Goal: Transaction & Acquisition: Download file/media

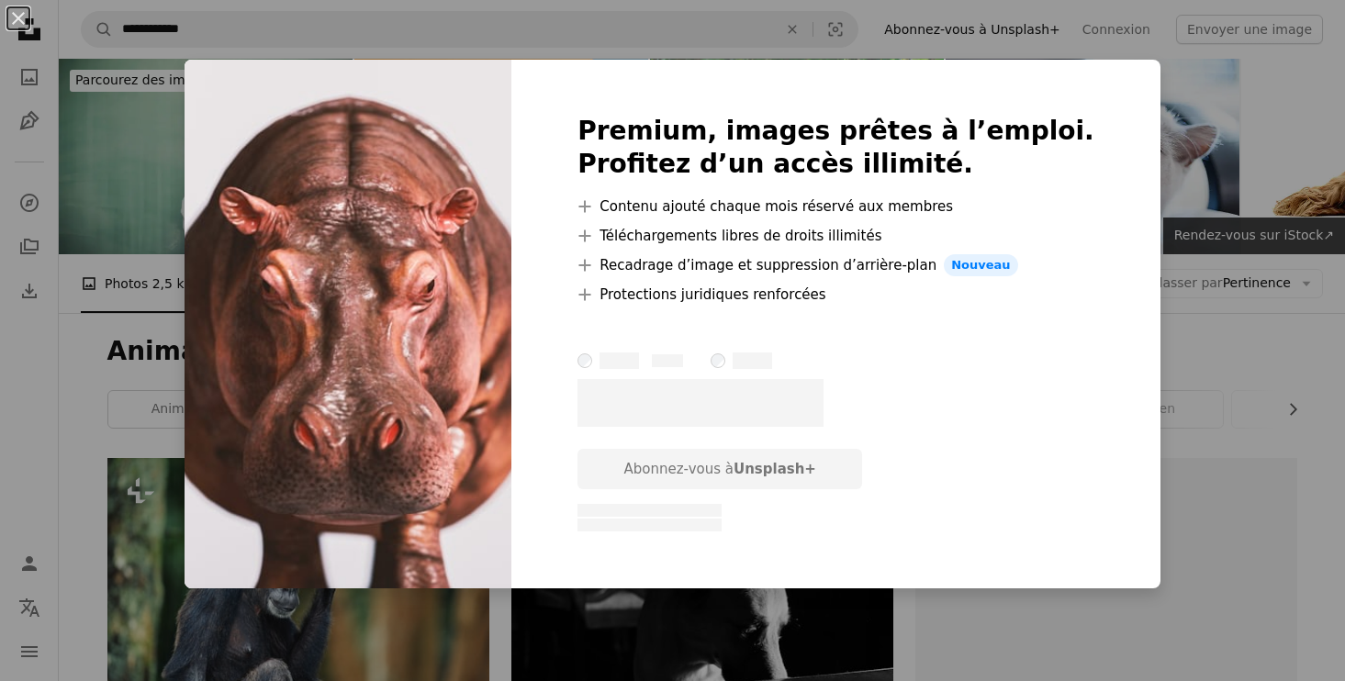
scroll to position [11163, 0]
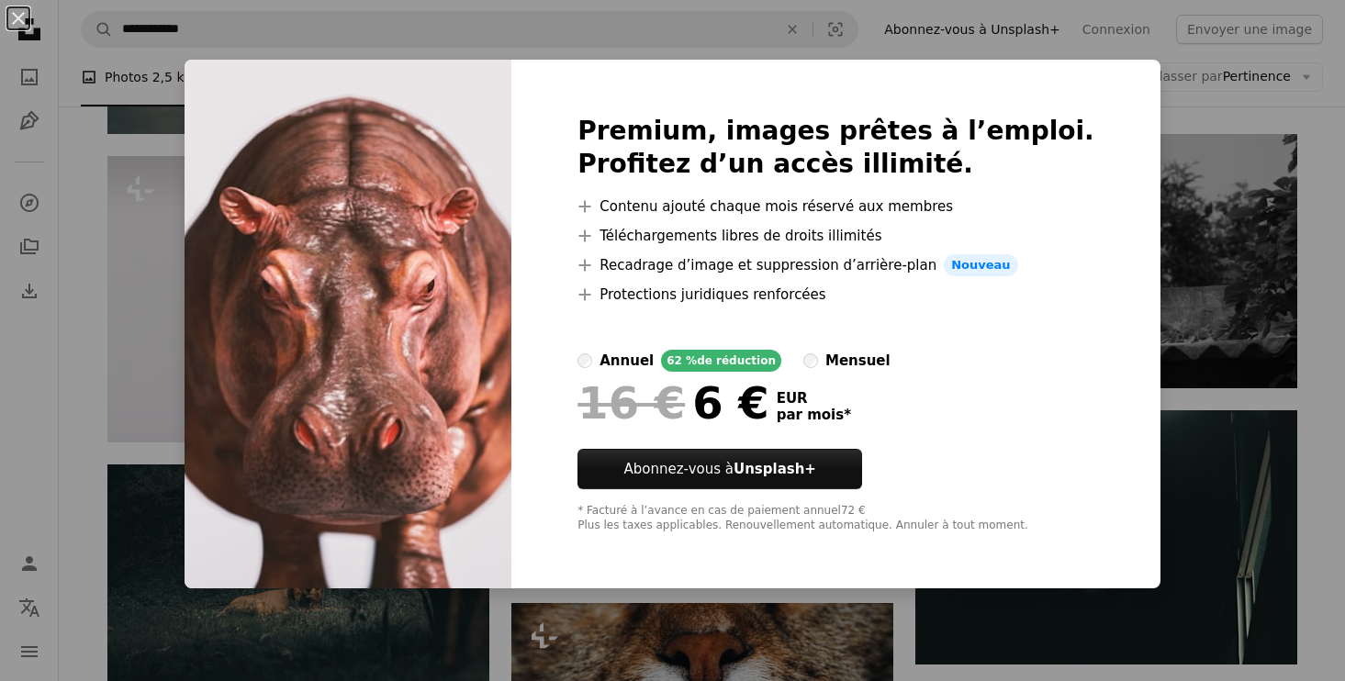
click at [195, 207] on div "An X shape Premium, images prêtes à l’emploi. Profitez d’un accès illimité. A p…" at bounding box center [672, 340] width 1345 height 681
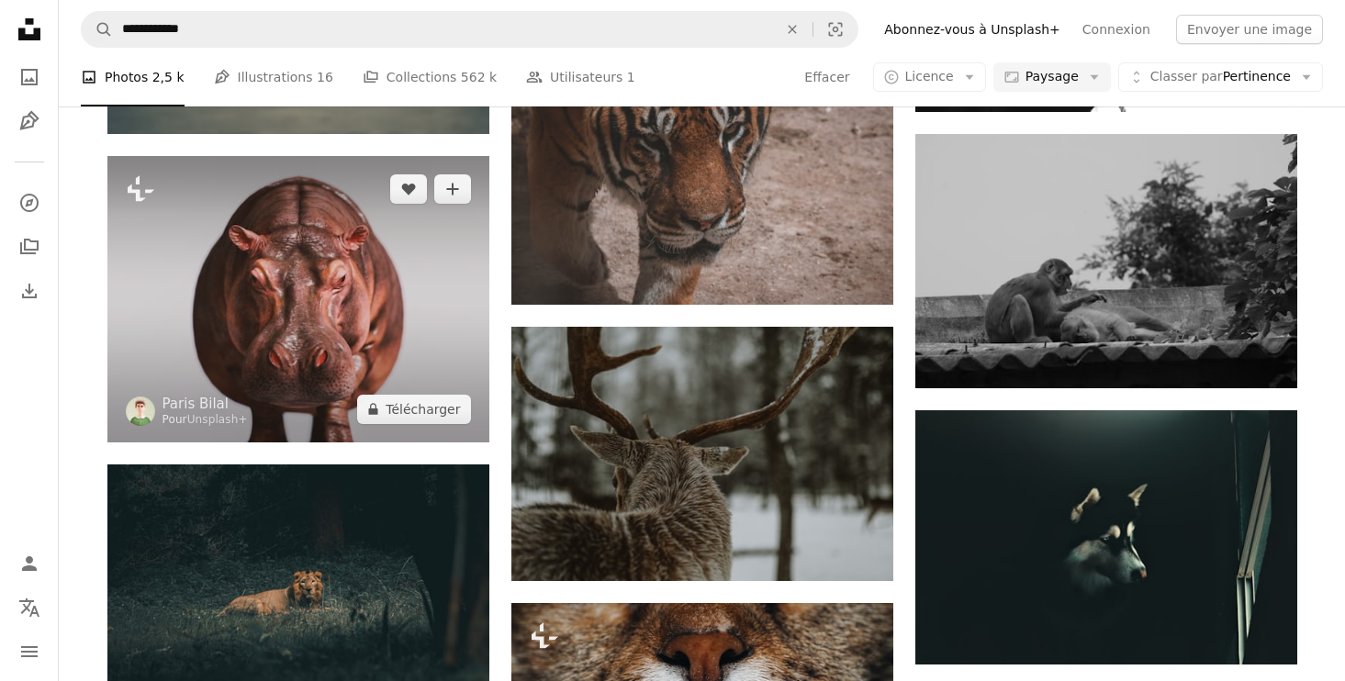
click at [319, 285] on img at bounding box center [298, 299] width 382 height 286
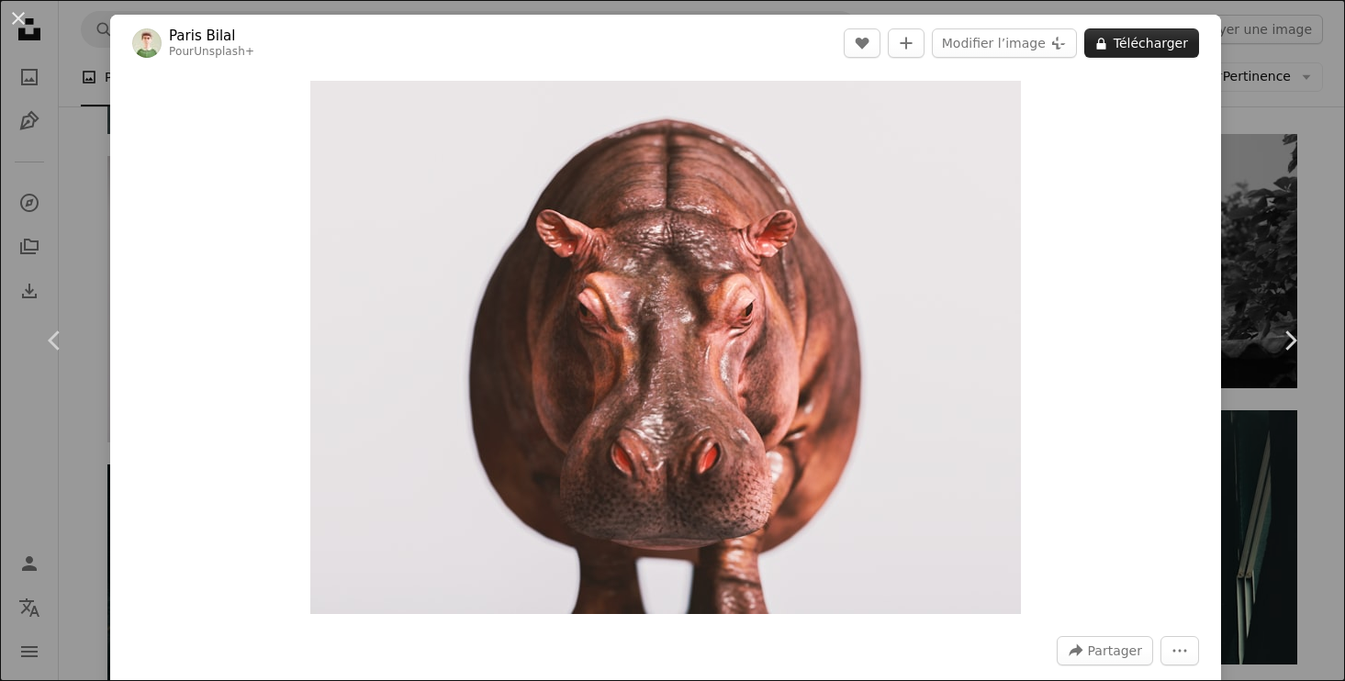
click at [1163, 46] on button "A lock Télécharger" at bounding box center [1141, 42] width 115 height 29
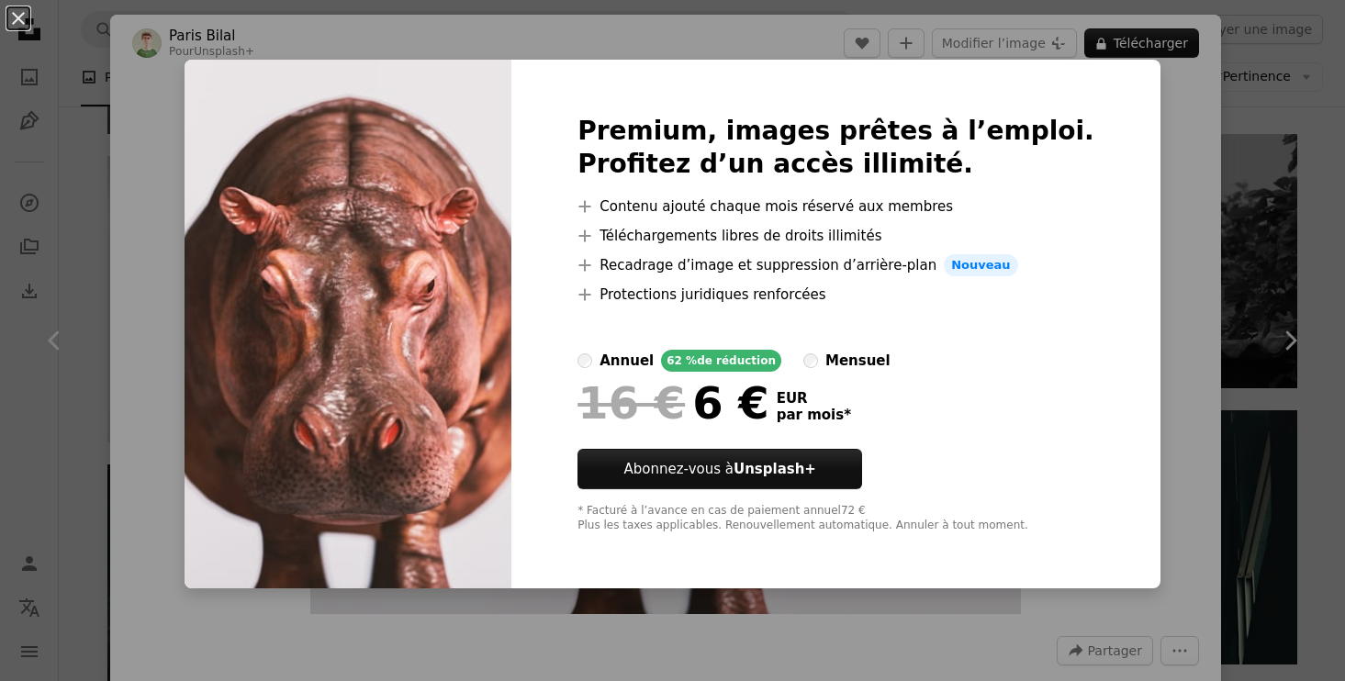
click at [242, 174] on img at bounding box center [348, 324] width 327 height 529
click at [155, 208] on div "An X shape Premium, images prêtes à l’emploi. Profitez d’un accès illimité. A p…" at bounding box center [672, 340] width 1345 height 681
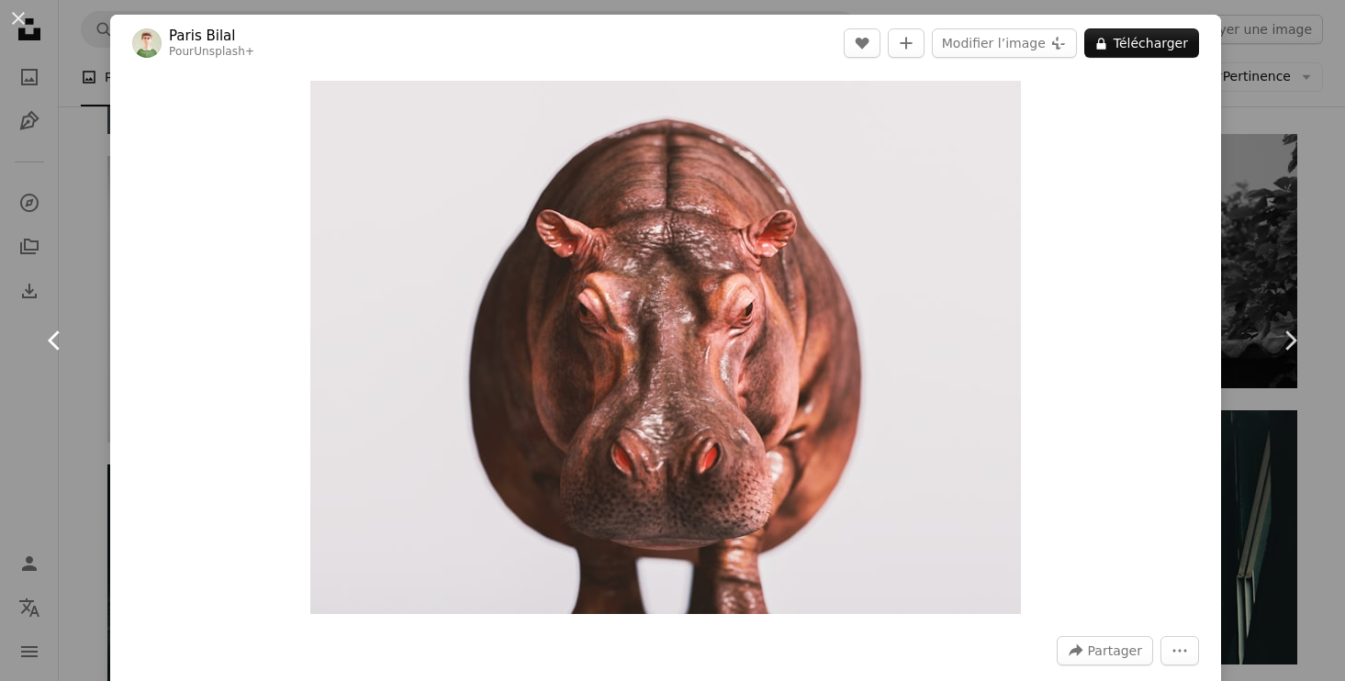
click at [83, 321] on link "Chevron left" at bounding box center [55, 340] width 110 height 176
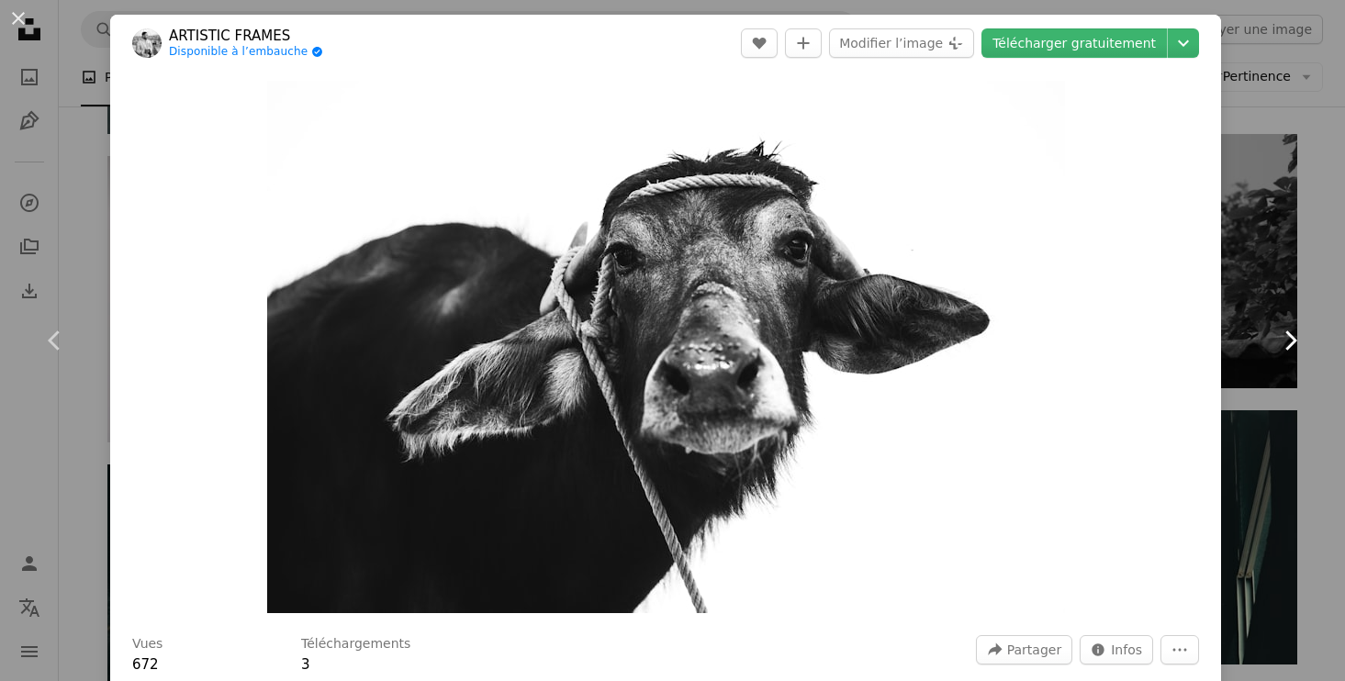
click at [1275, 263] on link "Chevron right" at bounding box center [1290, 340] width 110 height 176
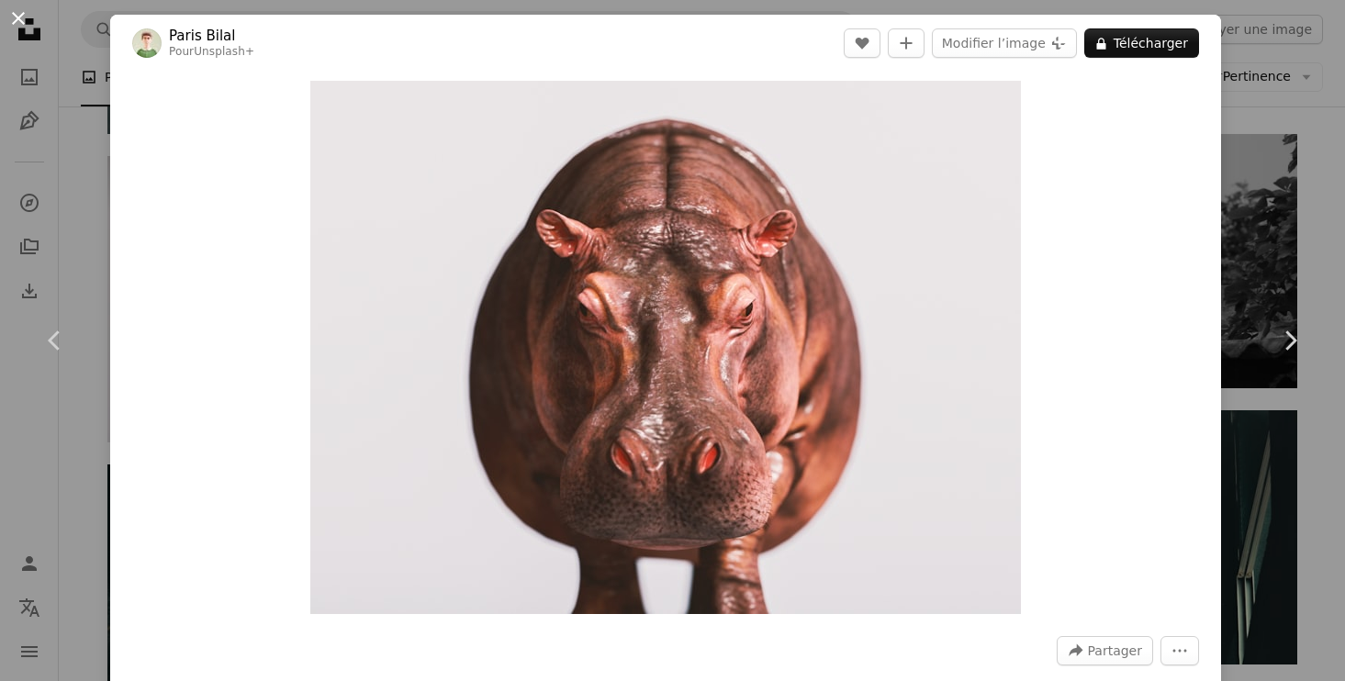
click at [21, 18] on button "An X shape" at bounding box center [18, 18] width 22 height 22
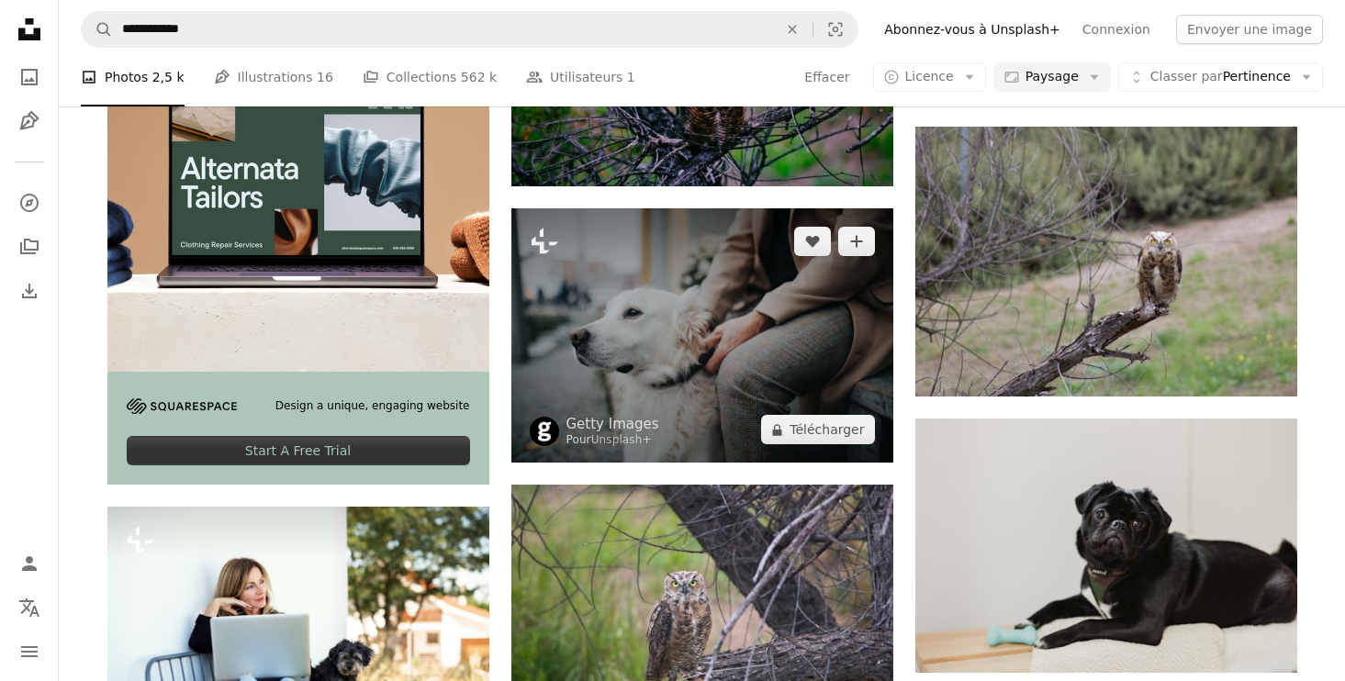
scroll to position [2868, 0]
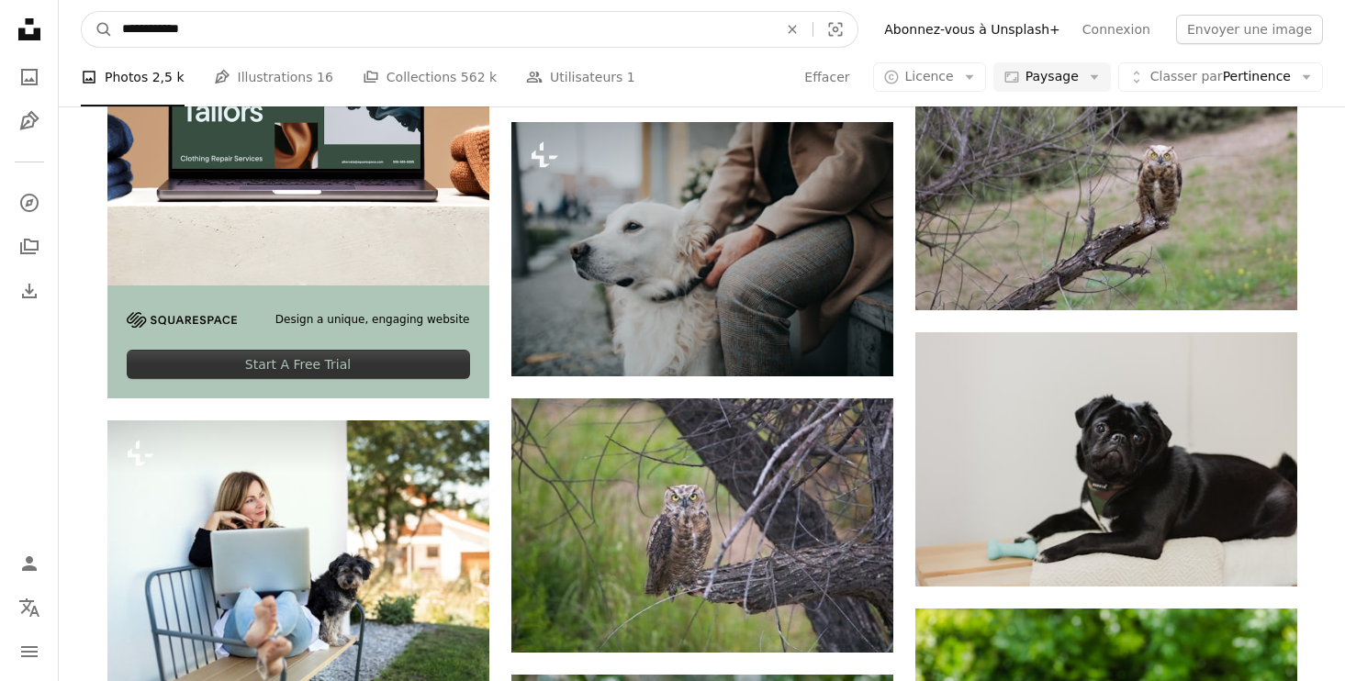
click at [772, 25] on input "**********" at bounding box center [442, 29] width 659 height 35
